Goal: Transaction & Acquisition: Purchase product/service

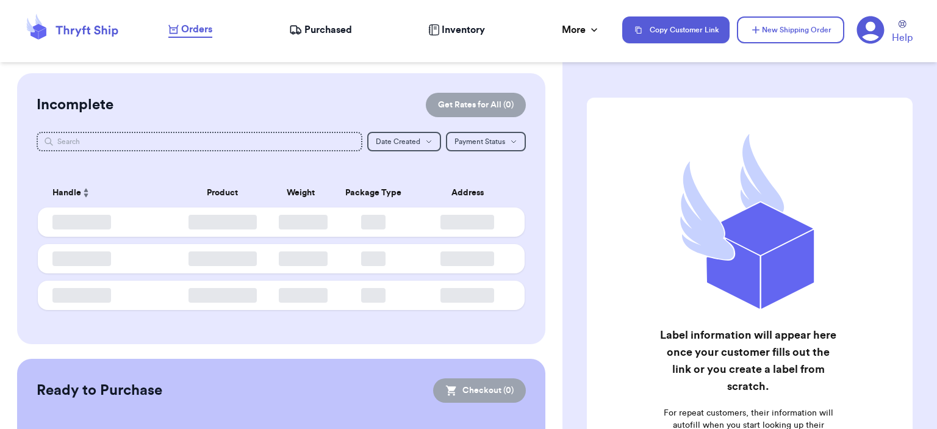
checkbox input "false"
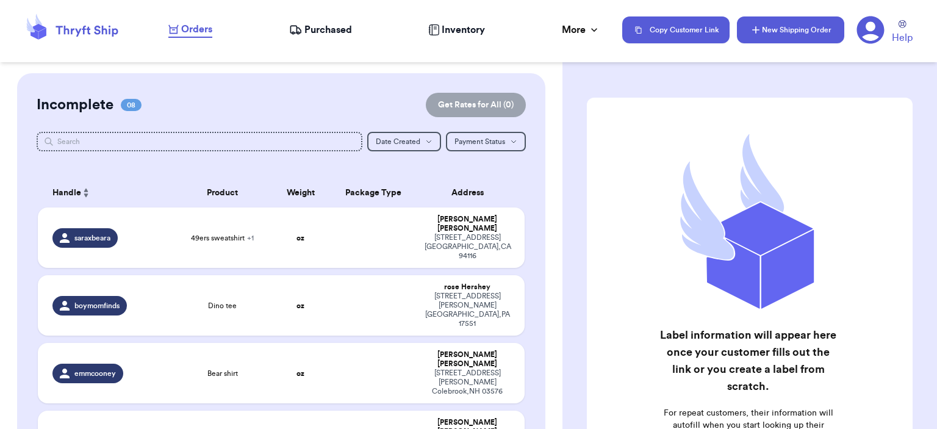
click at [788, 26] on button "New Shipping Order" at bounding box center [790, 29] width 107 height 27
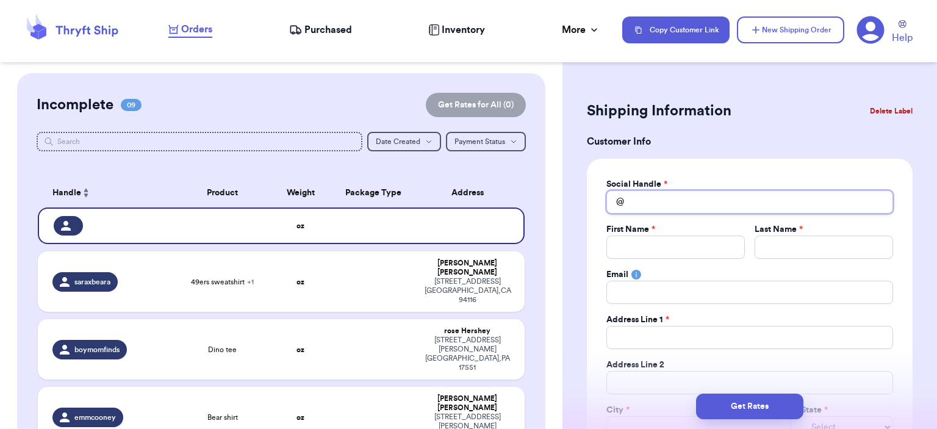
click at [632, 195] on input "Total Amount Paid" at bounding box center [749, 201] width 287 height 23
type input "t"
type input "th"
type input "the"
type input "thel"
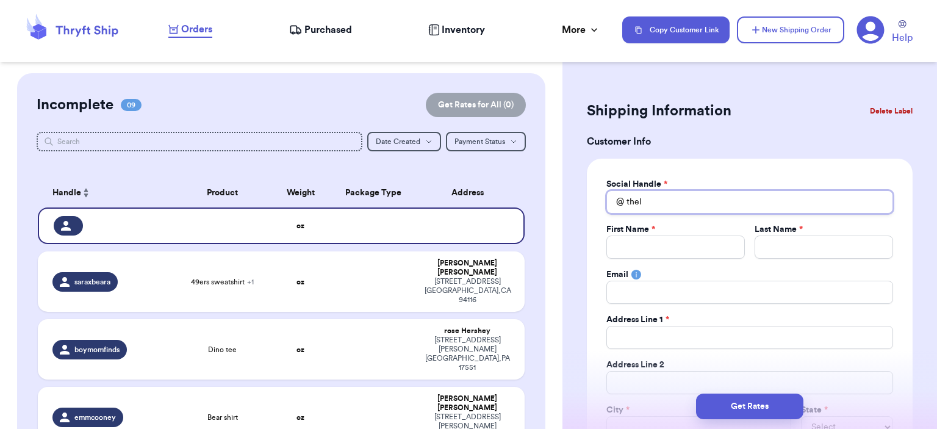
type input "thela"
type input "thelau"
type input "thelaur"
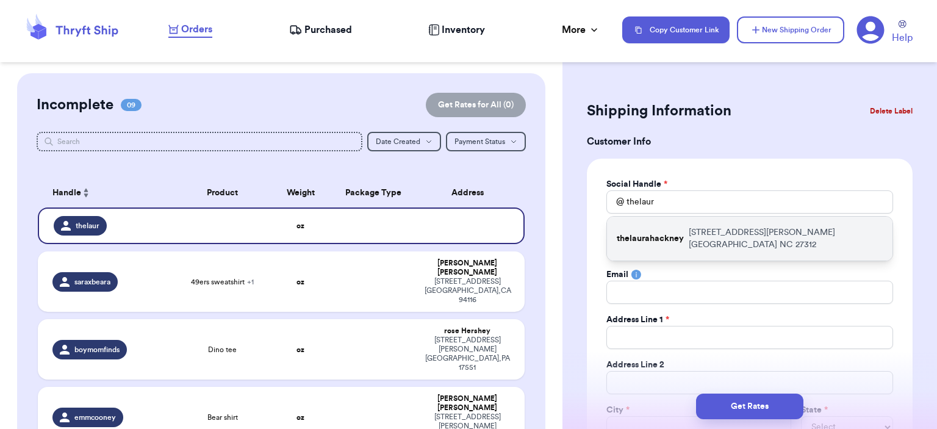
click at [669, 223] on div "thelaurahackney [STREET_ADDRESS][PERSON_NAME]" at bounding box center [749, 239] width 285 height 44
type input "thelaurahackney"
type input "[PERSON_NAME]"
type input "[PERSON_NAME][EMAIL_ADDRESS][DOMAIN_NAME]"
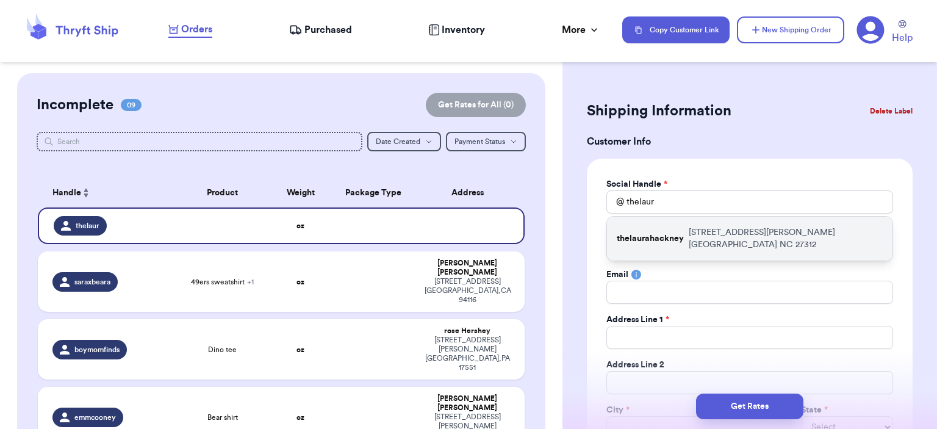
type input "[STREET_ADDRESS][PERSON_NAME]"
type input "[GEOGRAPHIC_DATA]"
select select "NC"
type input "27312"
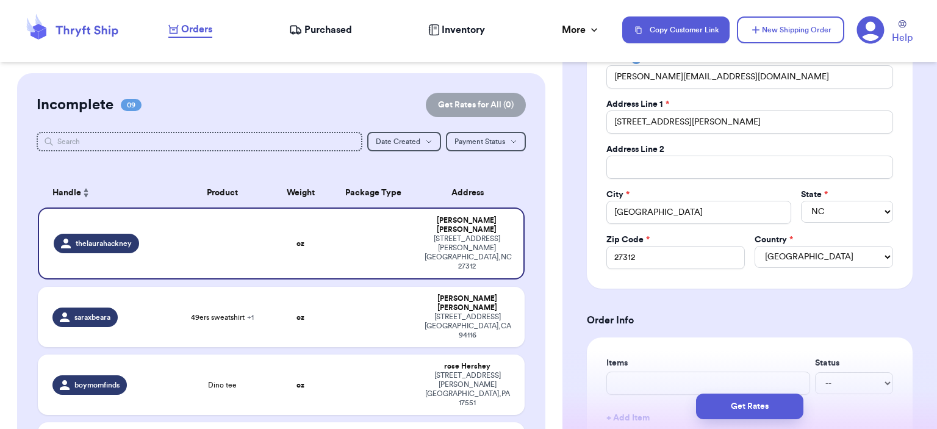
scroll to position [366, 0]
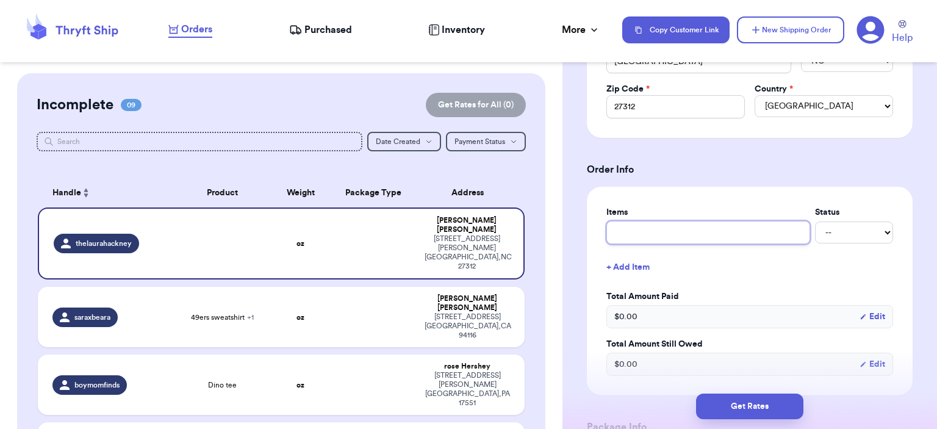
click at [755, 227] on input "text" at bounding box center [708, 232] width 204 height 23
type input "bag"
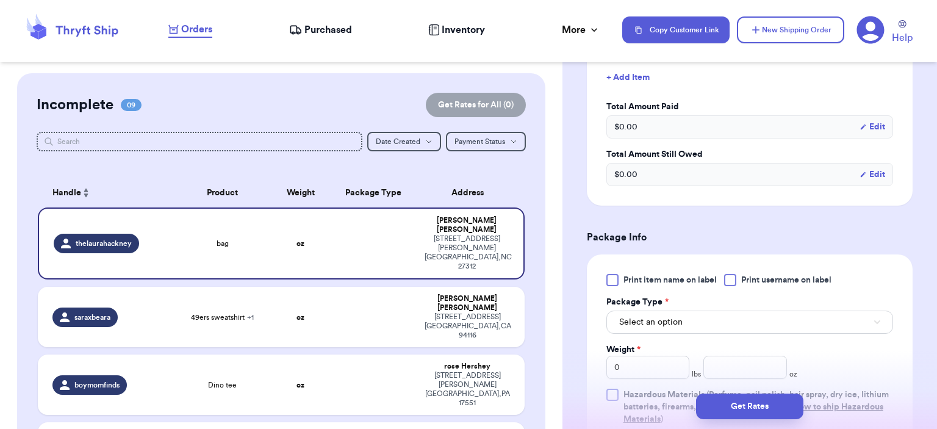
scroll to position [732, 0]
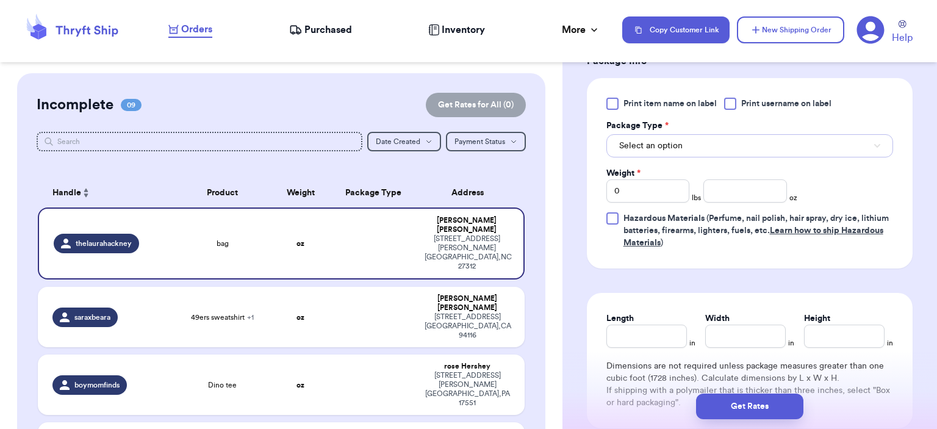
click at [711, 149] on button "Select an option" at bounding box center [749, 145] width 287 height 23
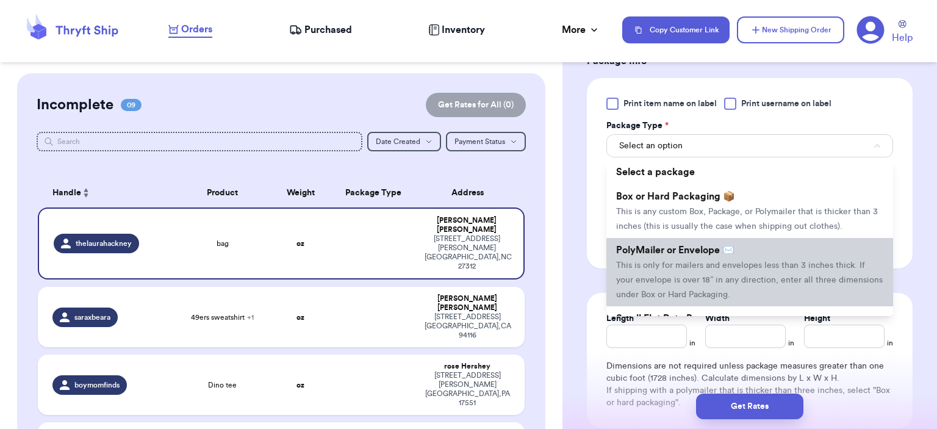
click at [721, 265] on span "This is only for mailers and envelopes less than 3 inches thick. If your envelo…" at bounding box center [749, 280] width 267 height 38
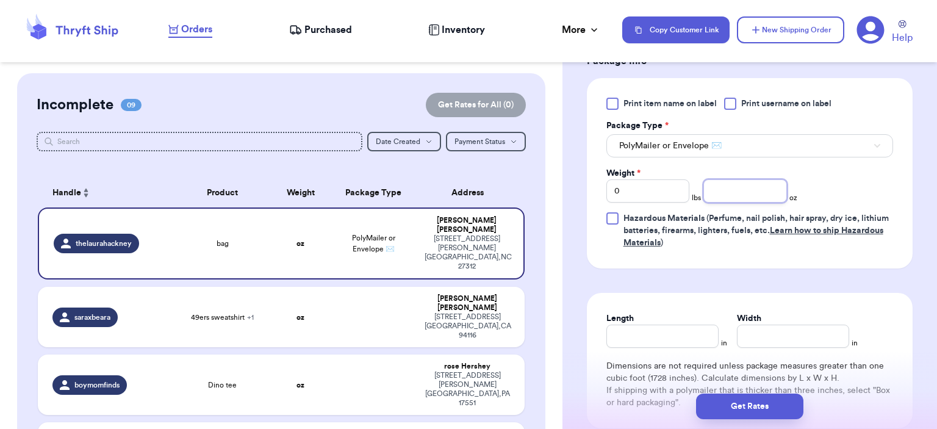
click at [718, 187] on input "number" at bounding box center [745, 190] width 84 height 23
type input "8"
click at [746, 398] on button "Get Rates" at bounding box center [749, 406] width 107 height 26
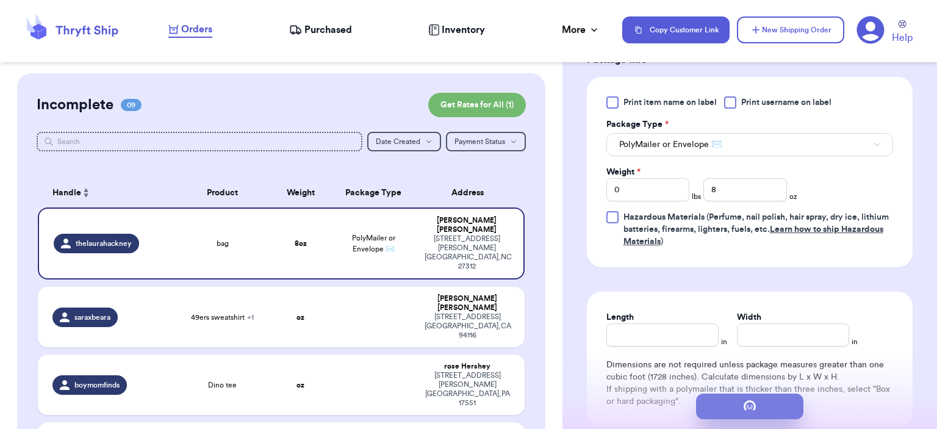
scroll to position [0, 0]
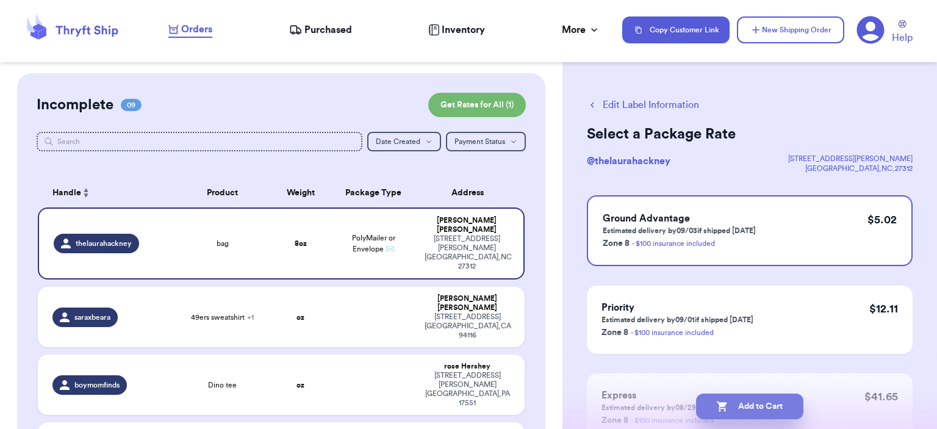
click at [762, 406] on button "Add to Cart" at bounding box center [749, 406] width 107 height 26
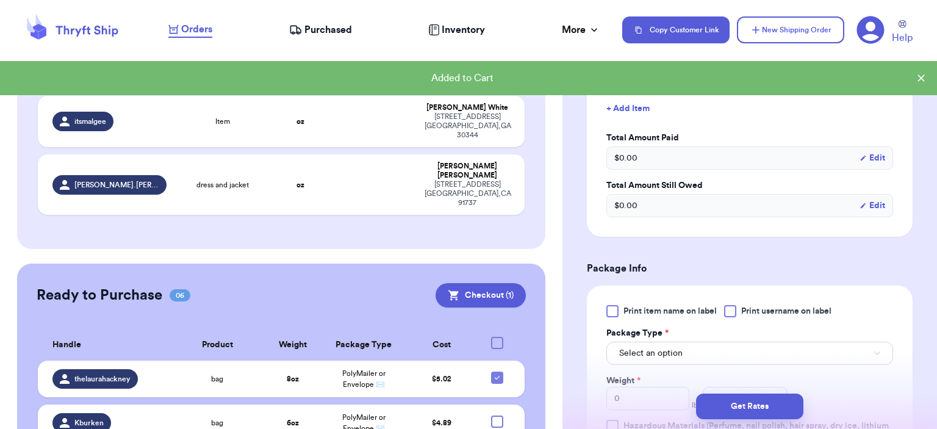
scroll to position [445, 0]
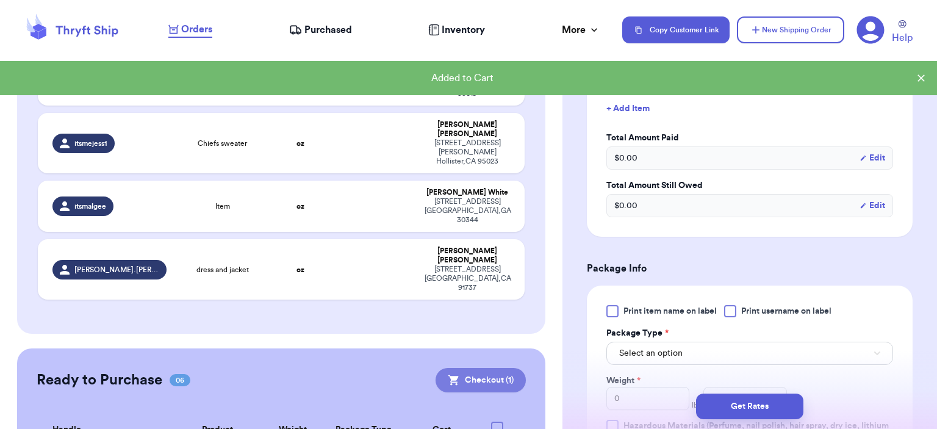
click at [494, 368] on button "Checkout ( 1 )" at bounding box center [480, 380] width 90 height 24
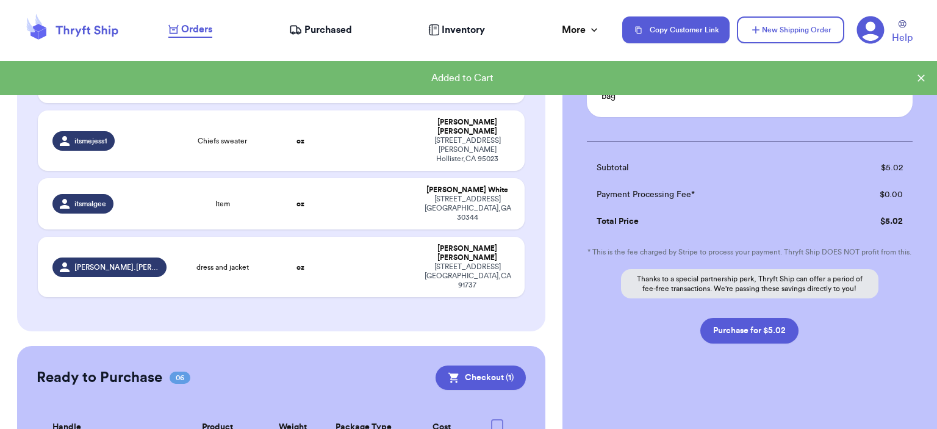
scroll to position [443, 0]
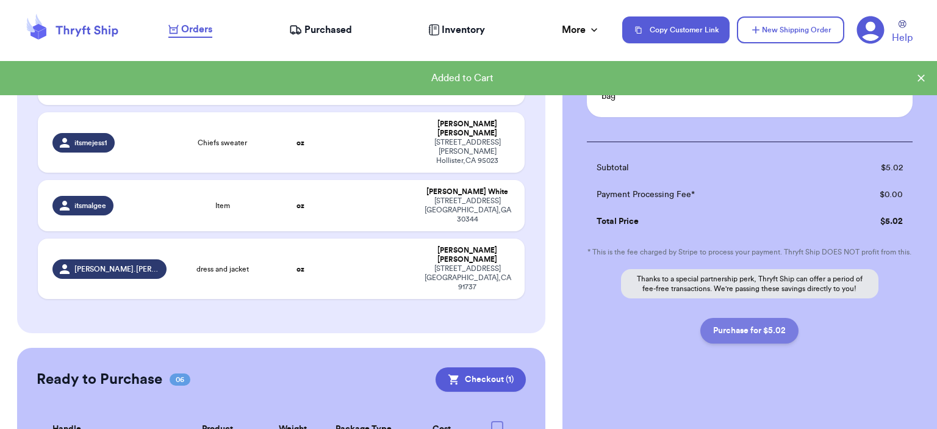
click at [767, 329] on button "Purchase for $5.02" at bounding box center [749, 331] width 98 height 26
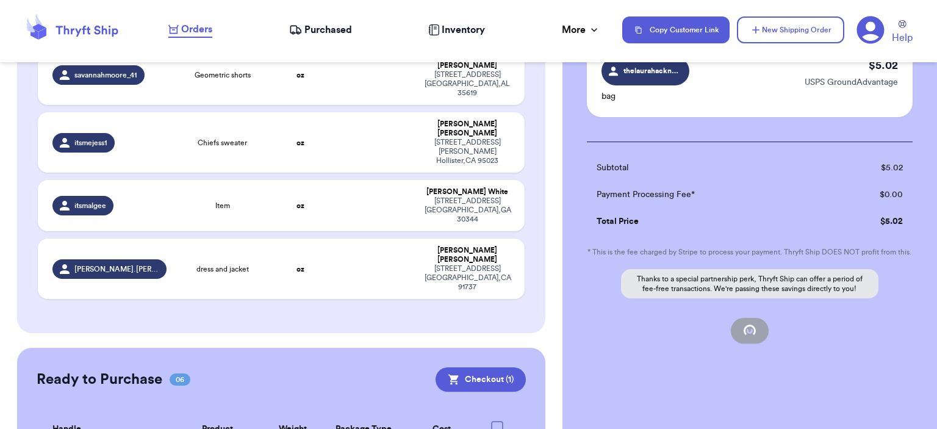
checkbox input "false"
